Goal: Check status: Check status

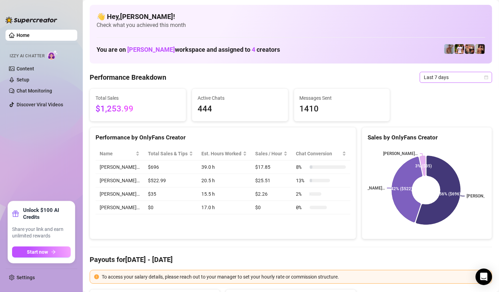
click at [461, 74] on span "Last 7 days" at bounding box center [456, 77] width 64 height 10
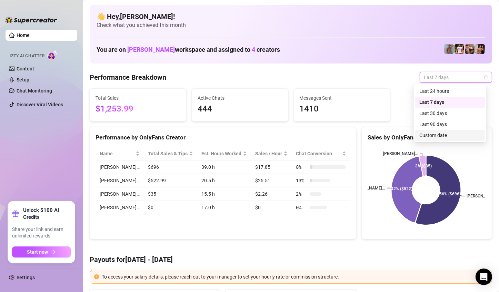
click at [447, 135] on div "Custom date" at bounding box center [450, 135] width 61 height 8
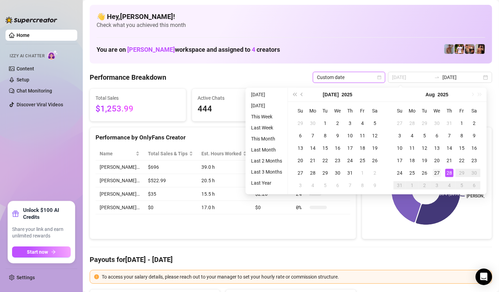
type input "[DATE]"
click at [439, 170] on div "27" at bounding box center [437, 173] width 8 height 8
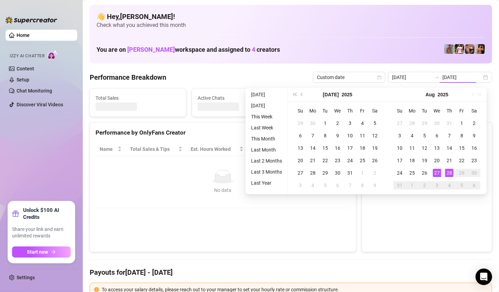
type input "[DATE]"
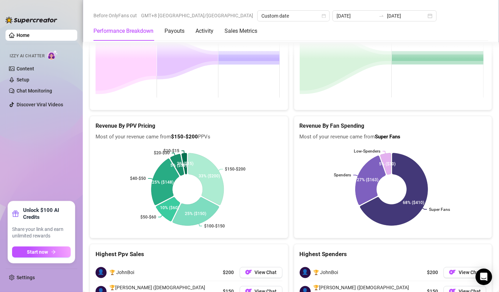
scroll to position [1119, 0]
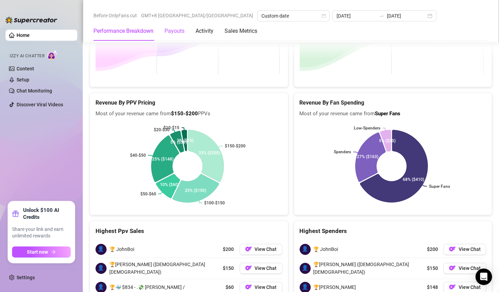
click at [170, 32] on div "Payouts" at bounding box center [175, 31] width 20 height 8
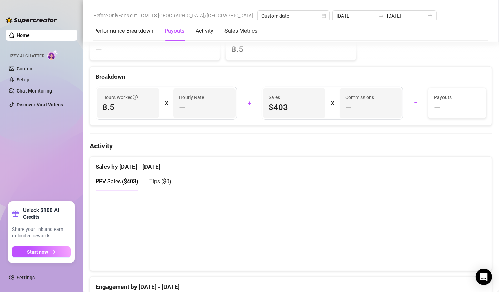
scroll to position [208, 0]
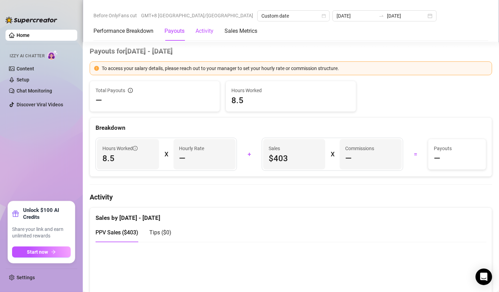
click at [203, 32] on div "Activity" at bounding box center [205, 31] width 18 height 8
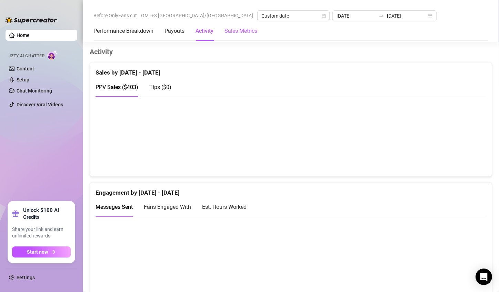
click at [233, 30] on Metrics "Sales Metrics" at bounding box center [241, 31] width 33 height 8
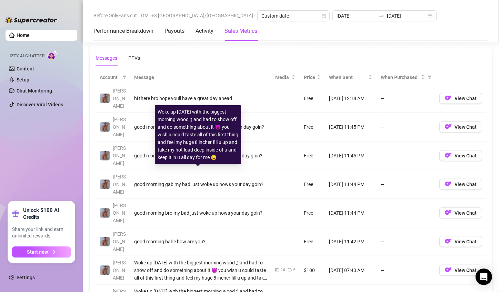
scroll to position [636, 0]
